Goal: Information Seeking & Learning: Stay updated

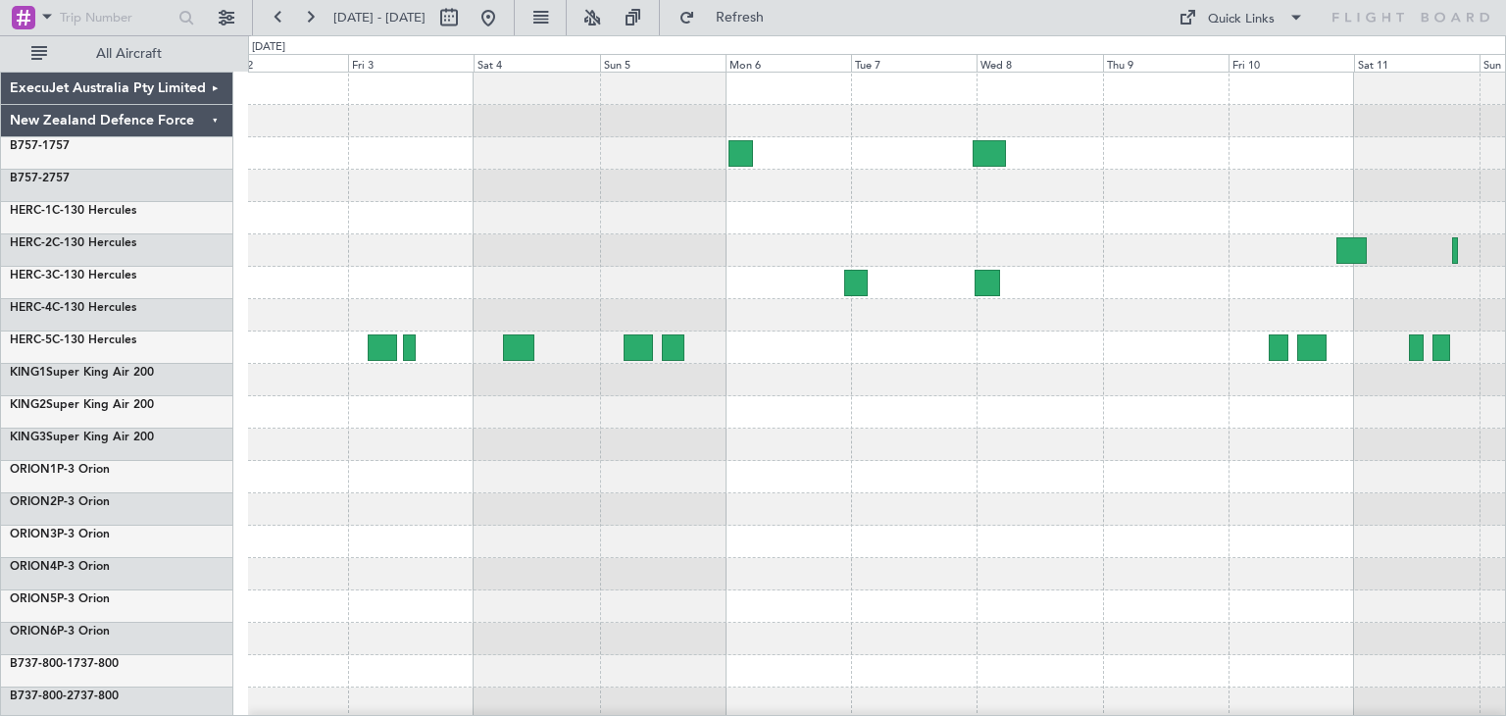
click at [78, 497] on div "ExecuJet Australia Pty Limited New Zealand Defence Force B757-1 757 B757-2 757 …" at bounding box center [753, 375] width 1506 height 680
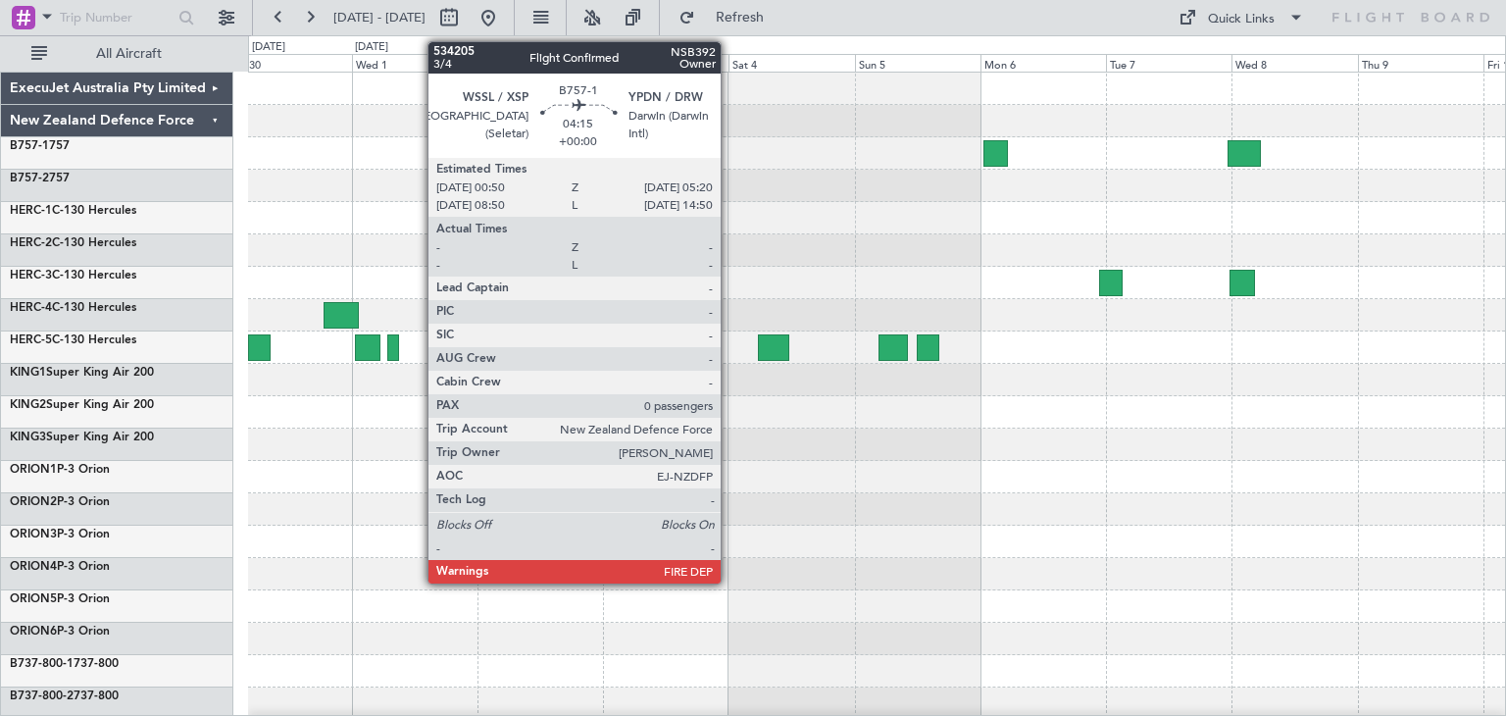
click at [853, 468] on div at bounding box center [876, 477] width 1257 height 809
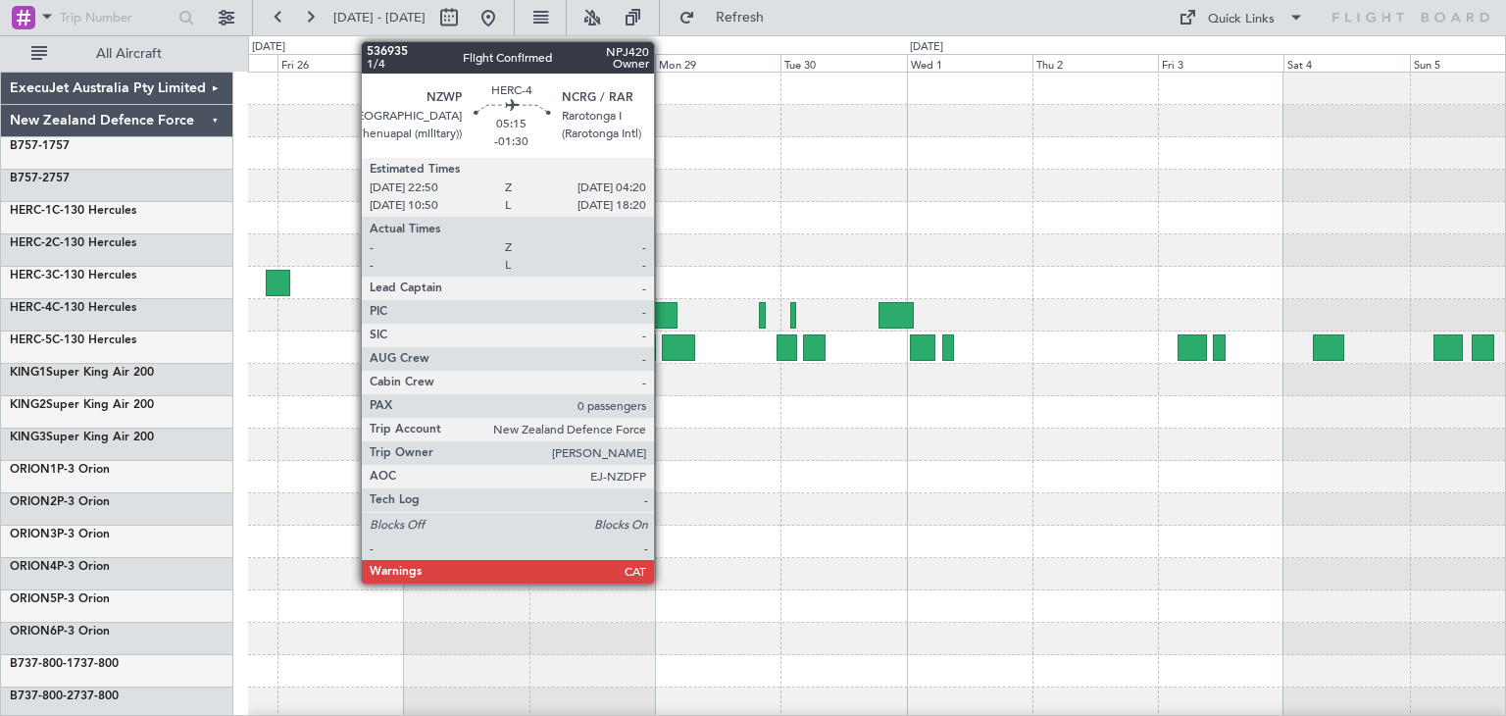
click at [663, 306] on div at bounding box center [662, 315] width 29 height 26
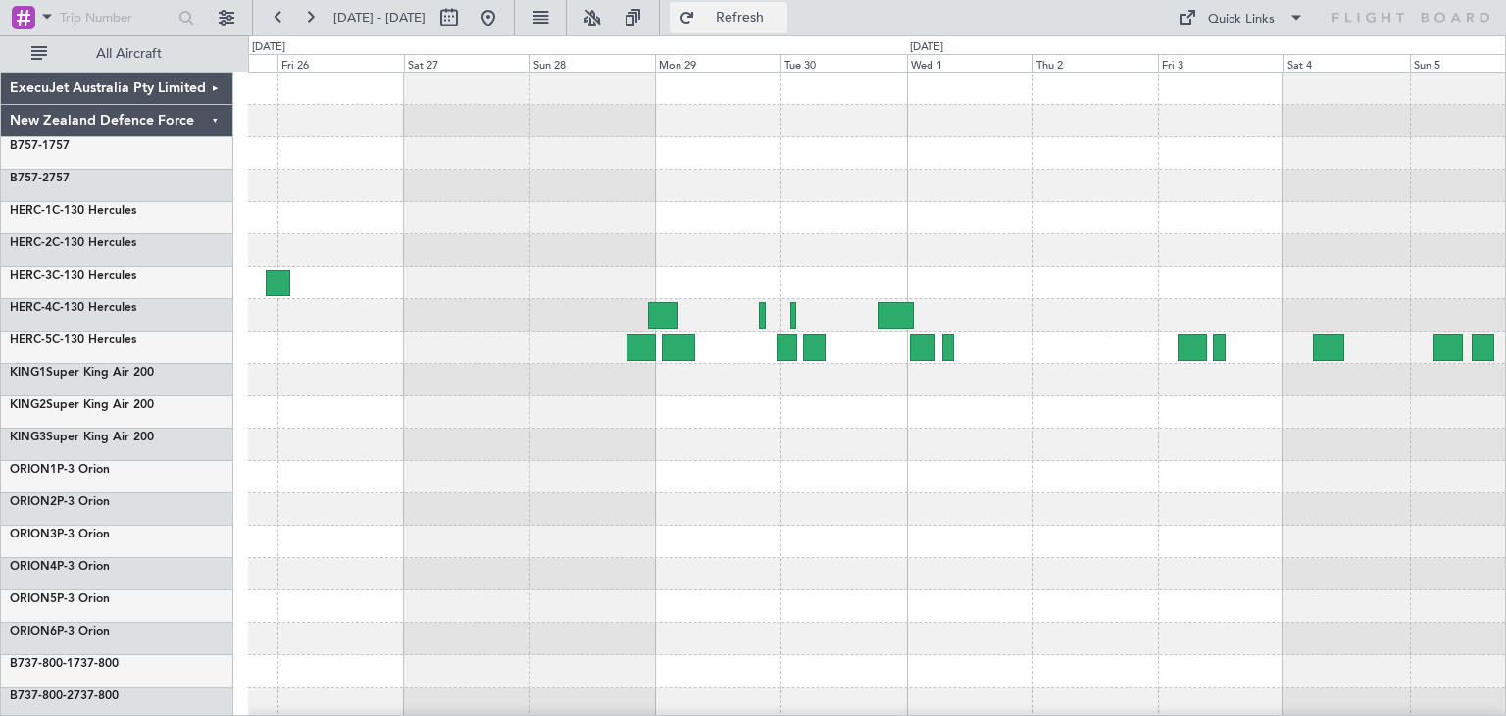
click at [781, 17] on span "Refresh" at bounding box center [740, 18] width 82 height 14
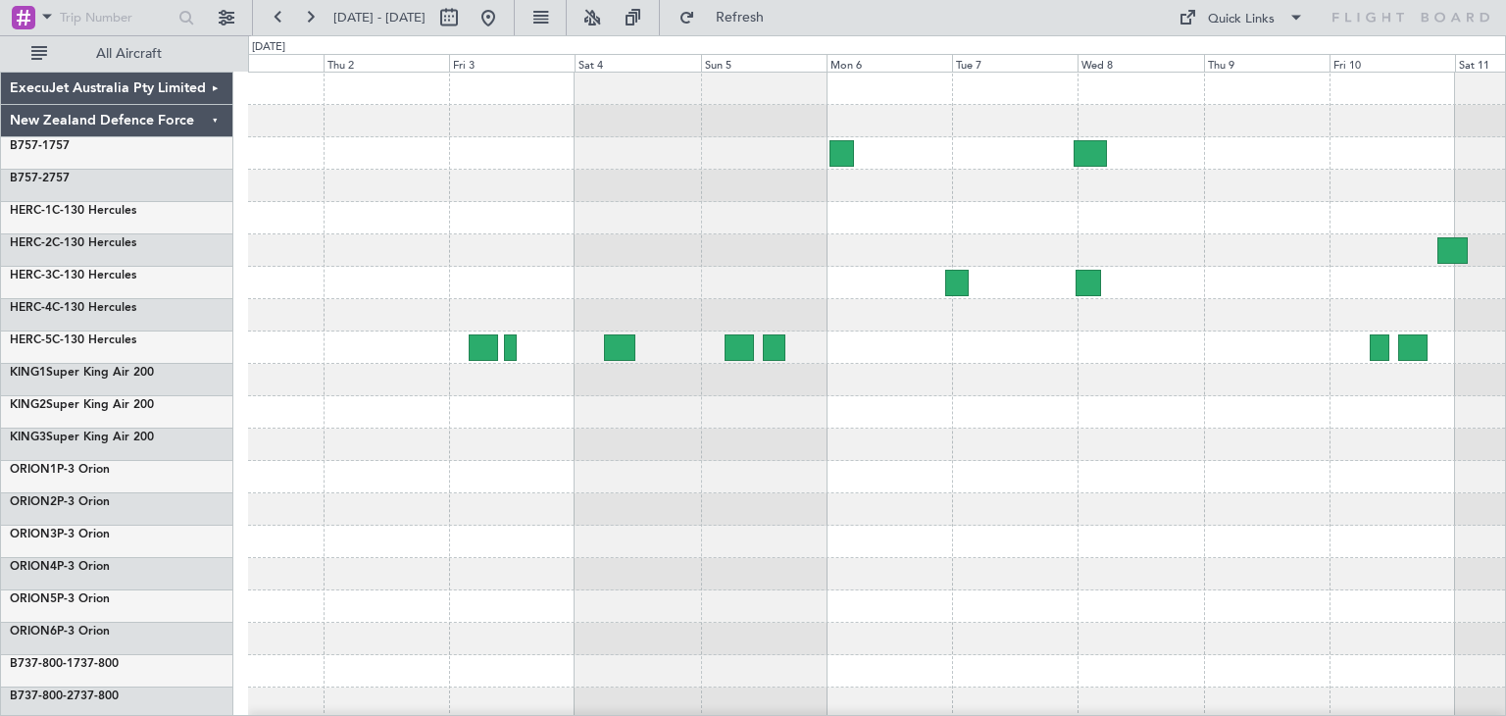
click at [126, 497] on div "ExecuJet Australia Pty Limited New Zealand Defence Force B757-1 757 B757-2 757 …" at bounding box center [753, 375] width 1506 height 680
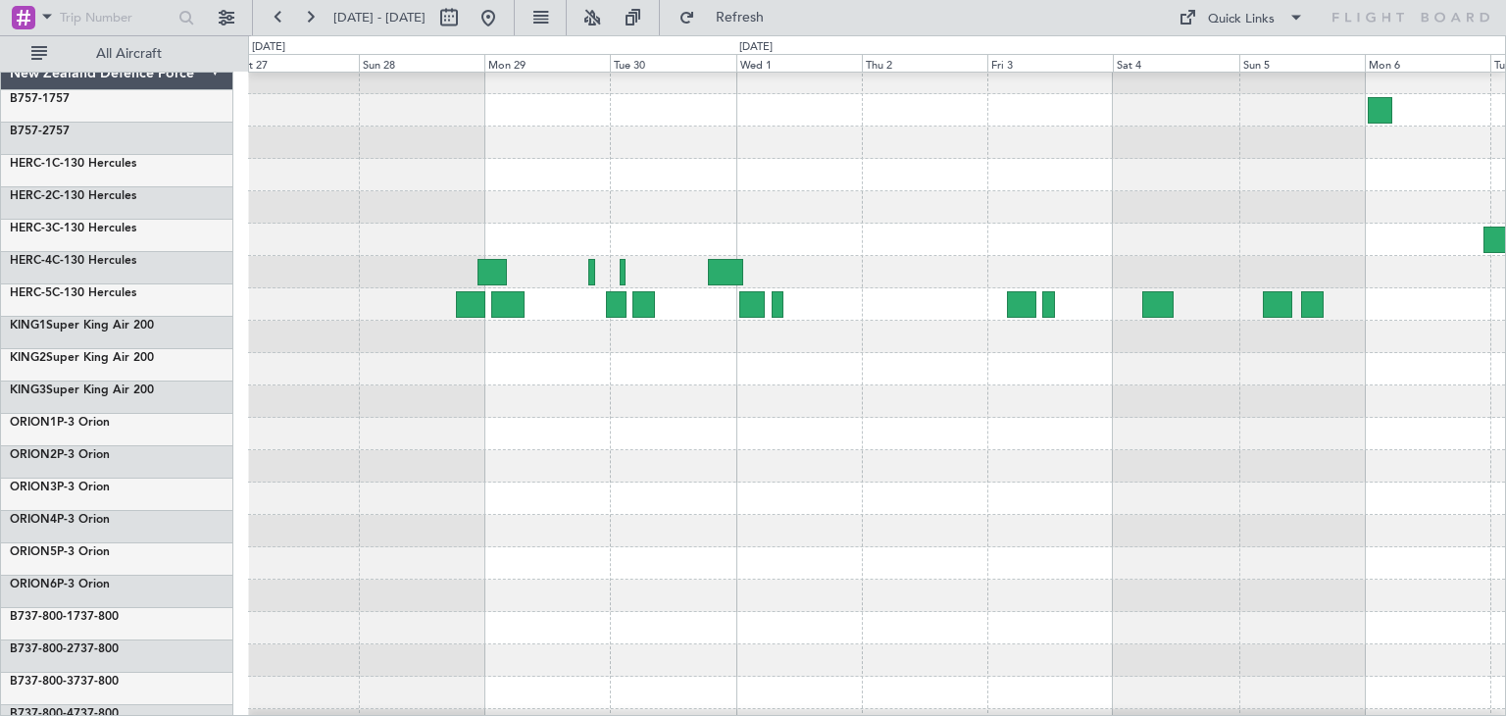
click at [1020, 440] on div at bounding box center [876, 434] width 1257 height 32
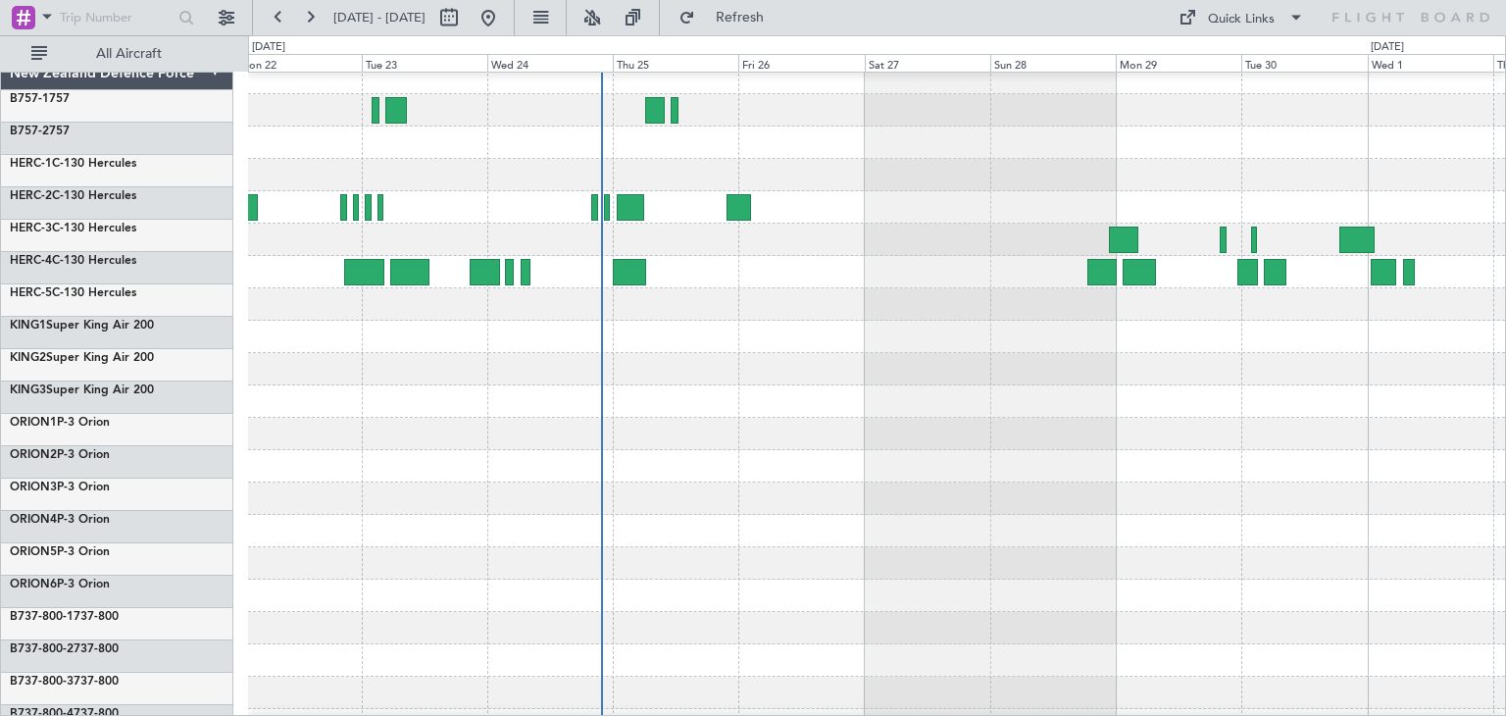
click at [1159, 446] on div at bounding box center [876, 434] width 1257 height 32
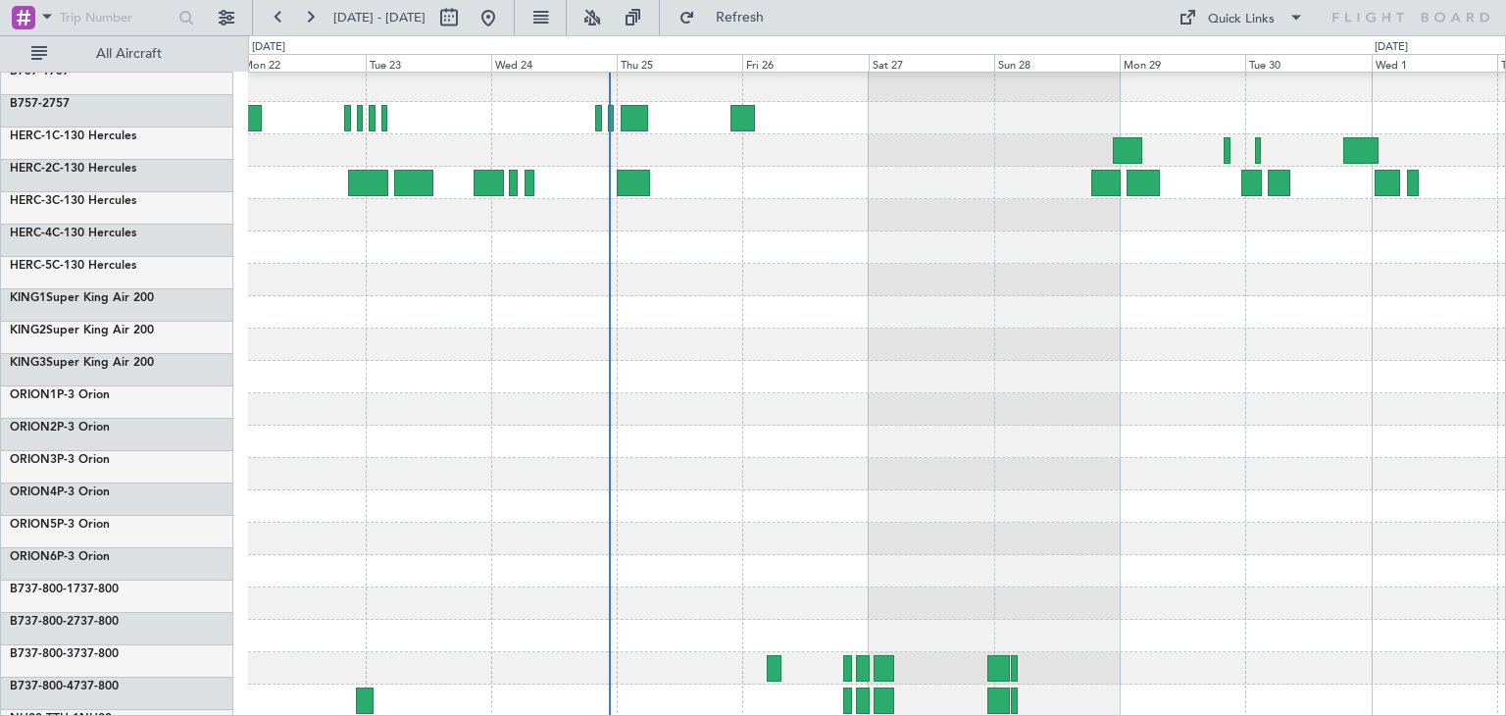
scroll to position [165, 0]
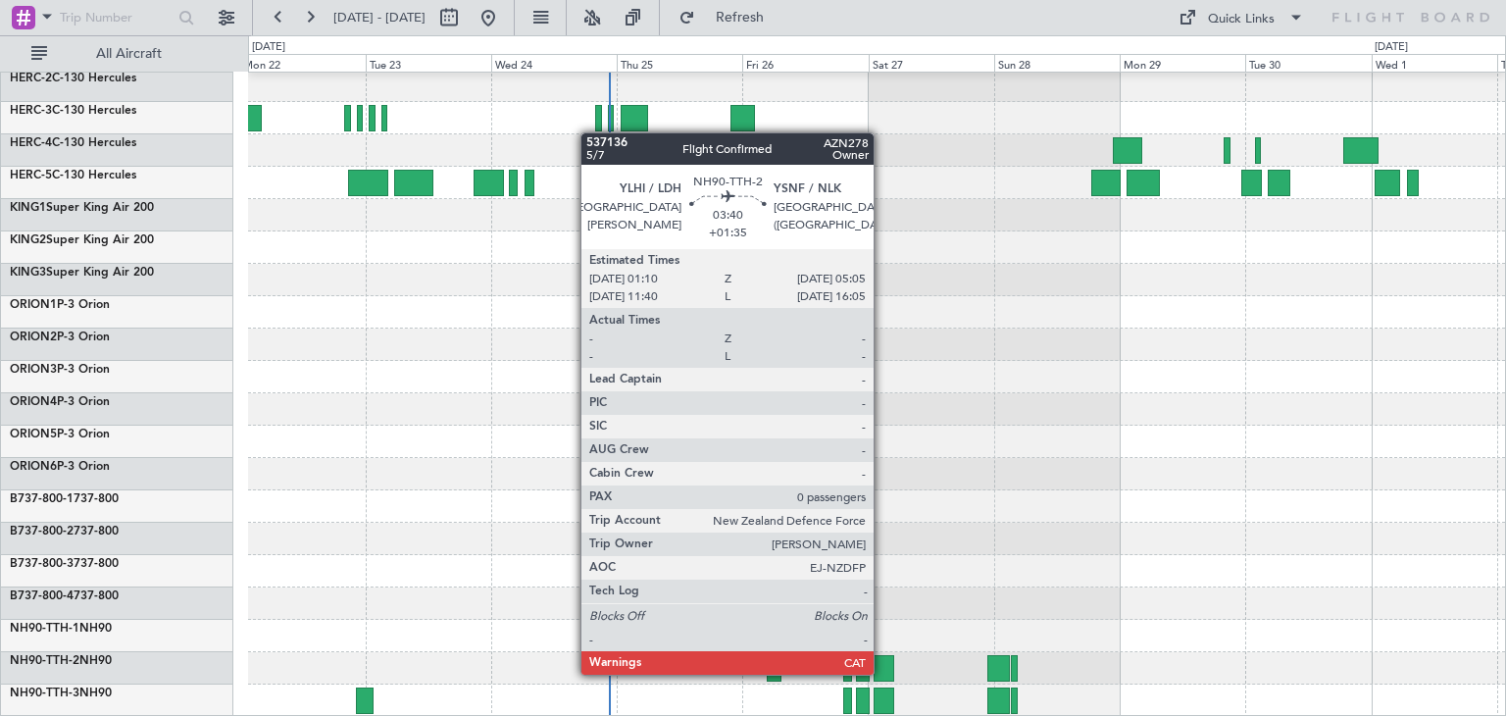
click at [882, 673] on div at bounding box center [884, 668] width 21 height 26
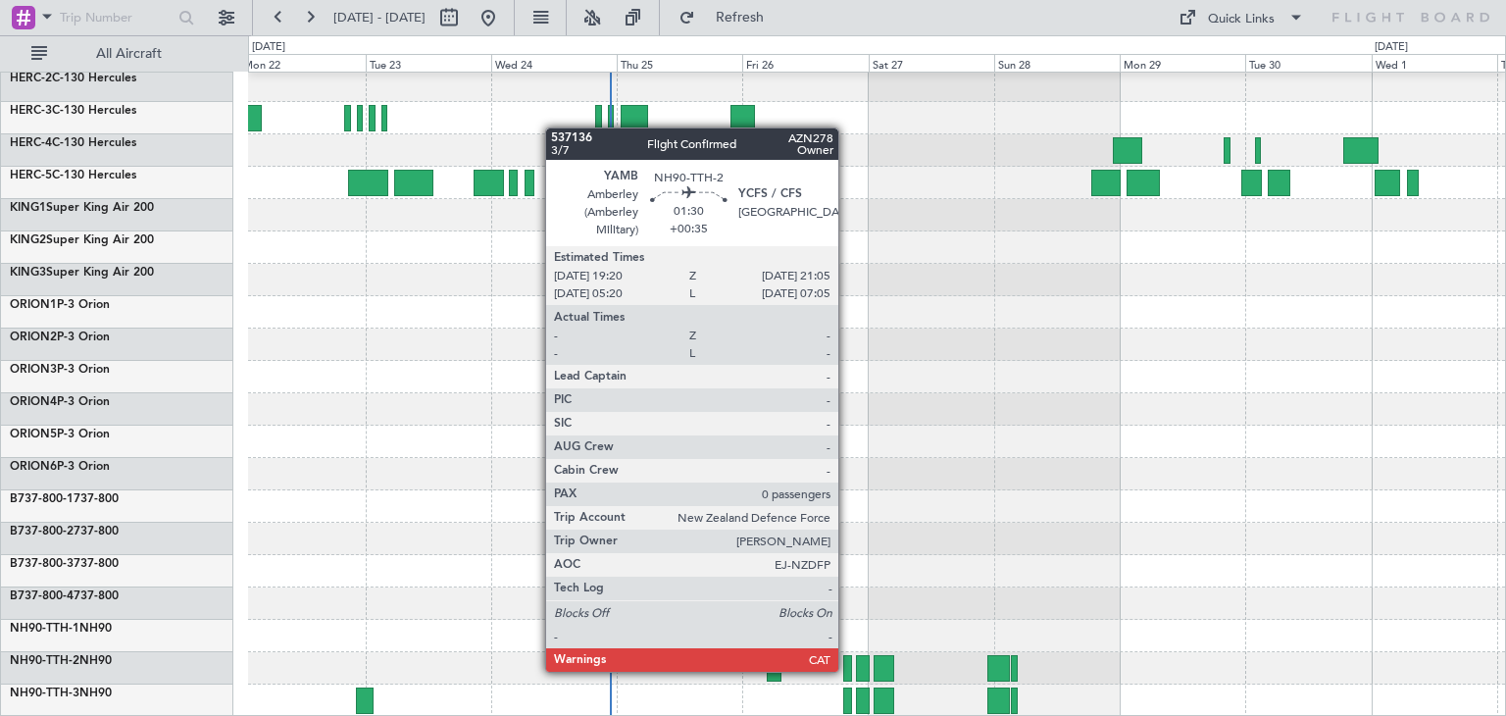
click at [847, 670] on div at bounding box center [848, 668] width 10 height 26
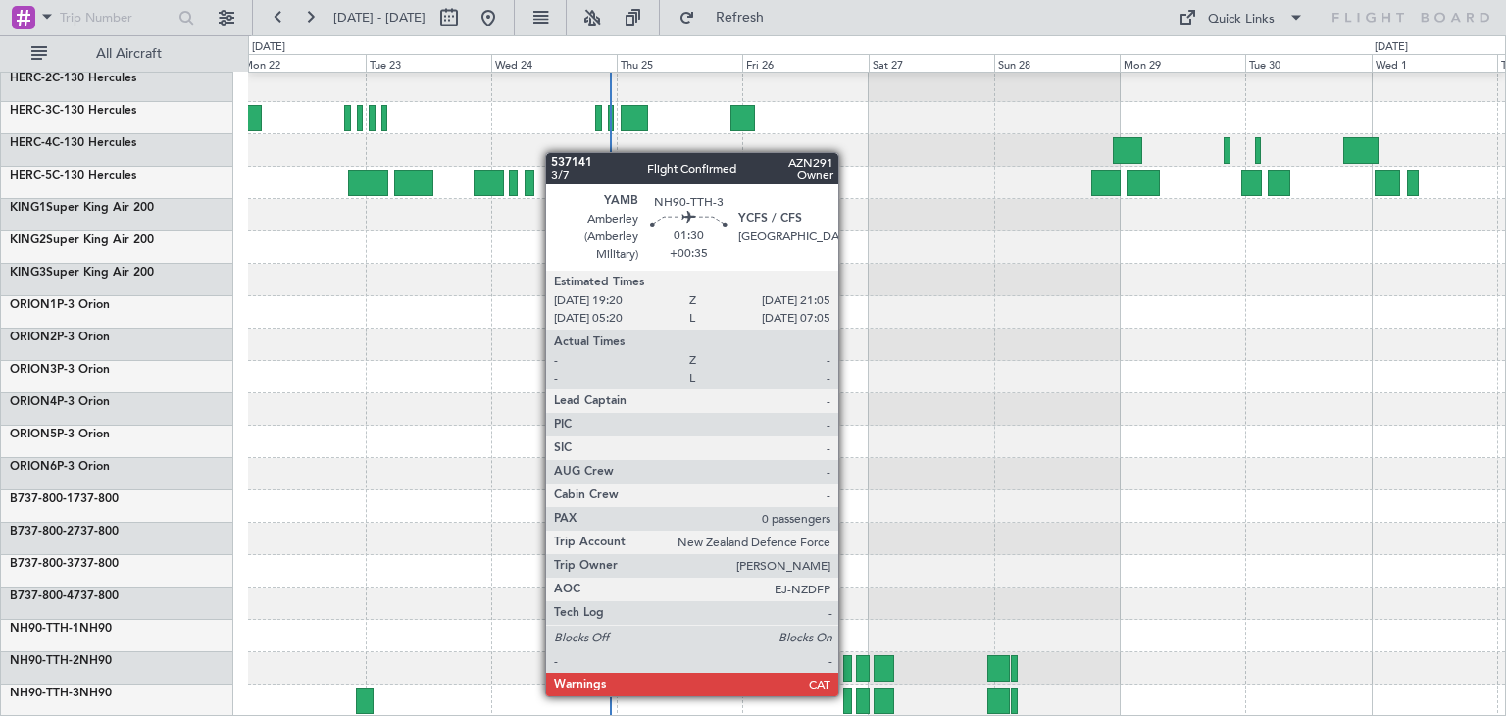
click at [847, 694] on div at bounding box center [848, 700] width 10 height 26
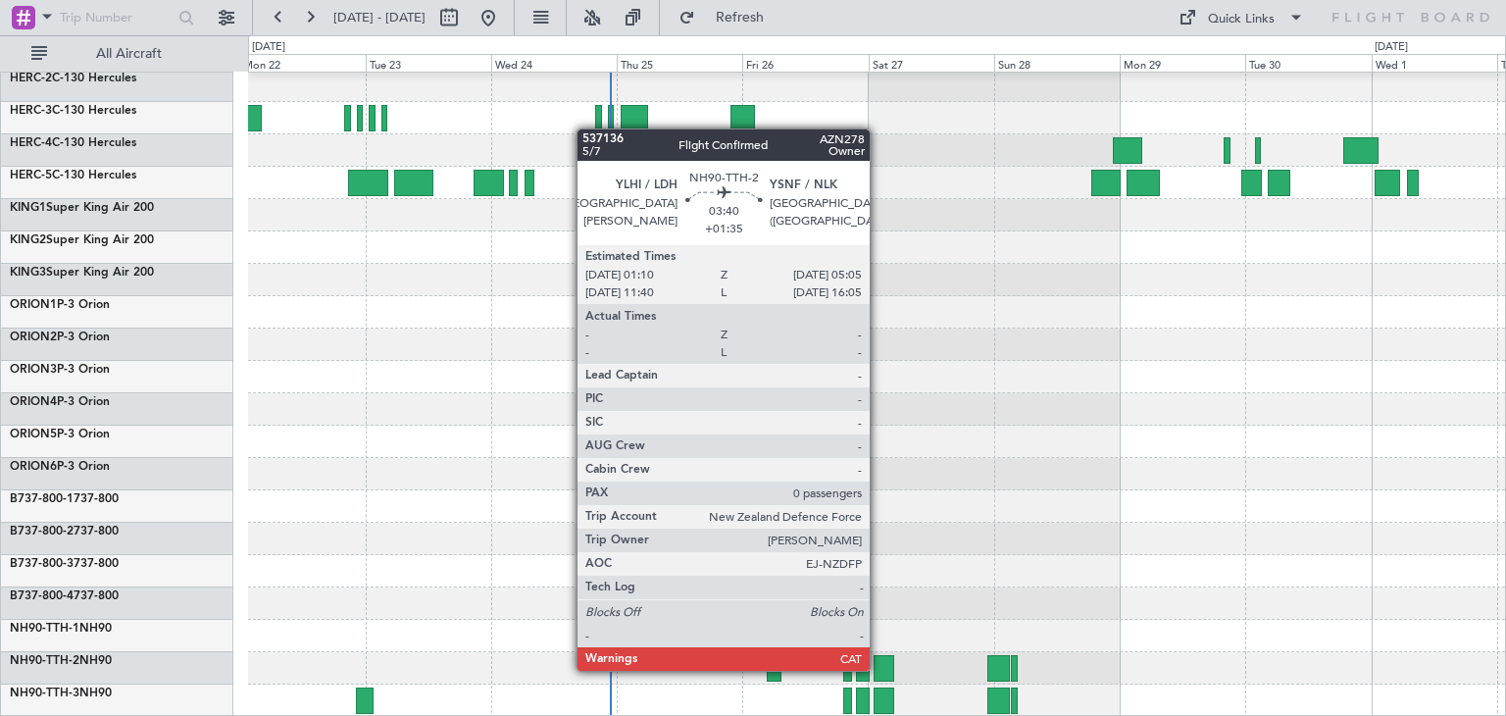
click at [879, 669] on div at bounding box center [884, 668] width 21 height 26
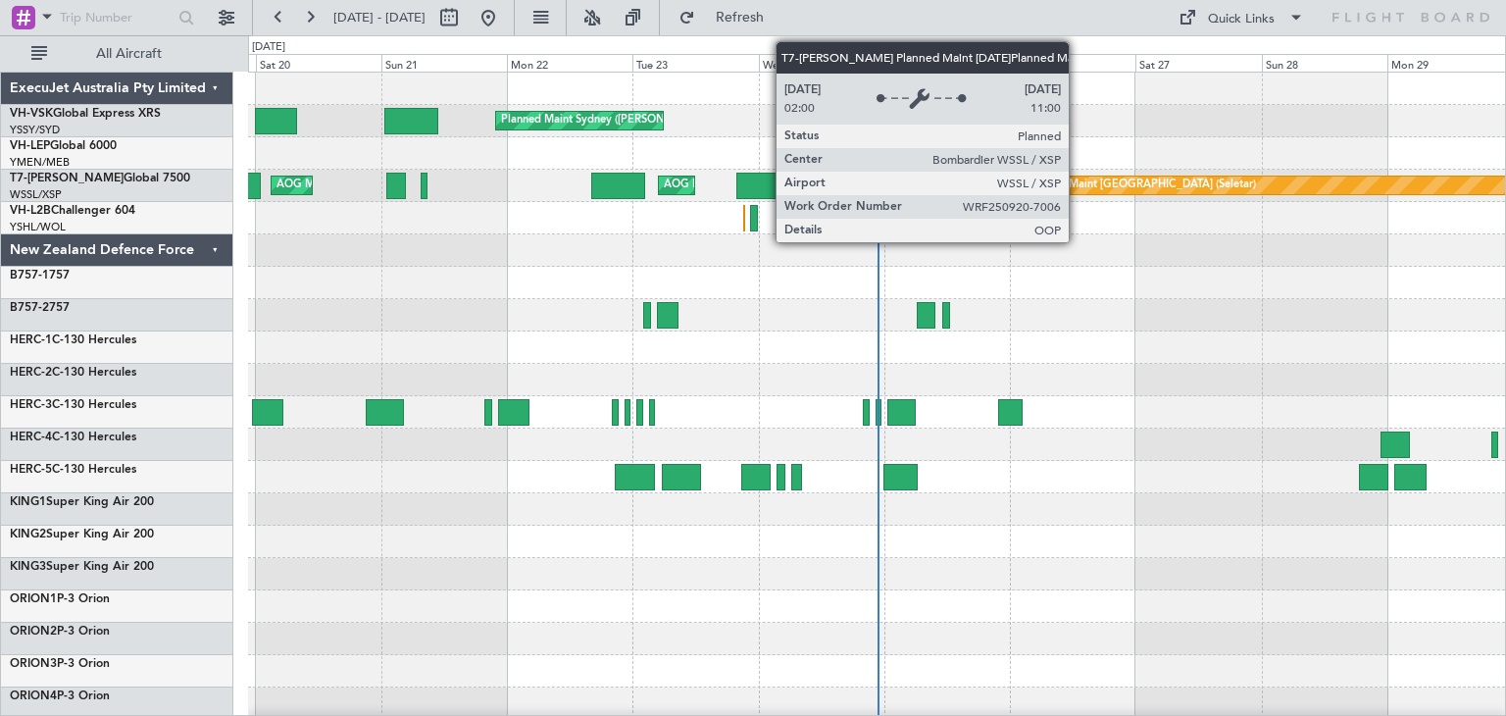
click at [1078, 184] on div "Planned Maint Singapore (Seletar)" at bounding box center [1141, 185] width 230 height 29
